Goal: Task Accomplishment & Management: Manage account settings

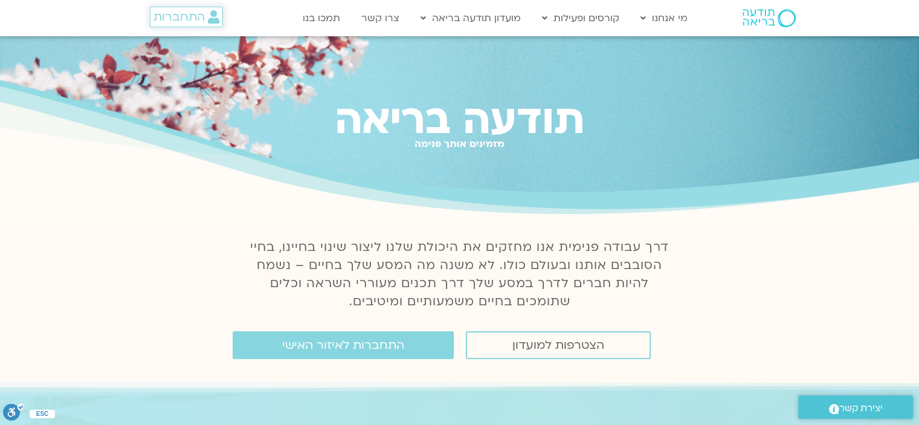
click at [163, 18] on span "התחברות" at bounding box center [179, 16] width 51 height 13
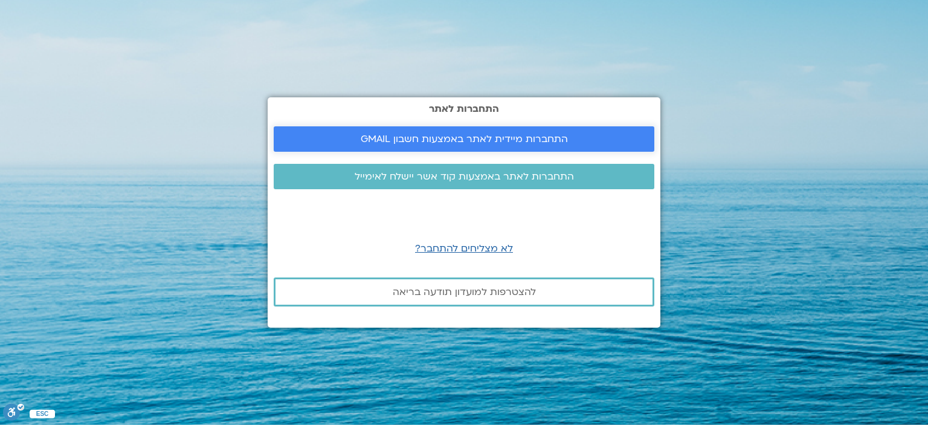
click at [566, 137] on span "התחברות מיידית לאתר באמצעות חשבון GMAIL" at bounding box center [464, 139] width 352 height 11
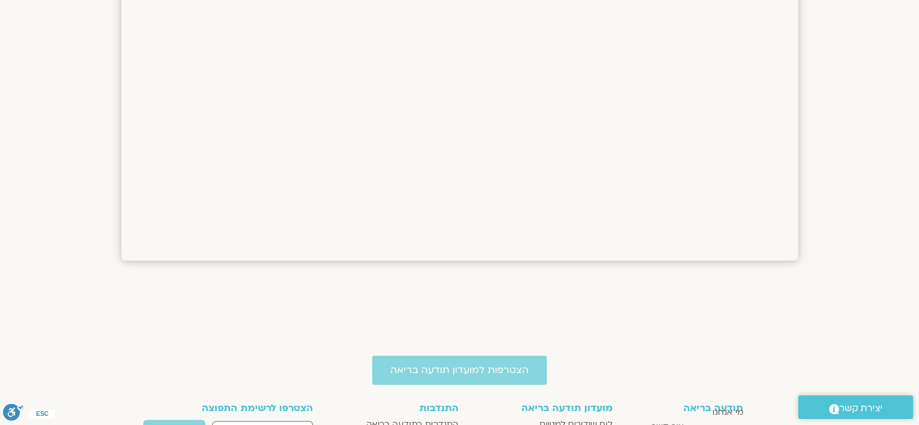
scroll to position [1464, 0]
